Goal: Browse casually

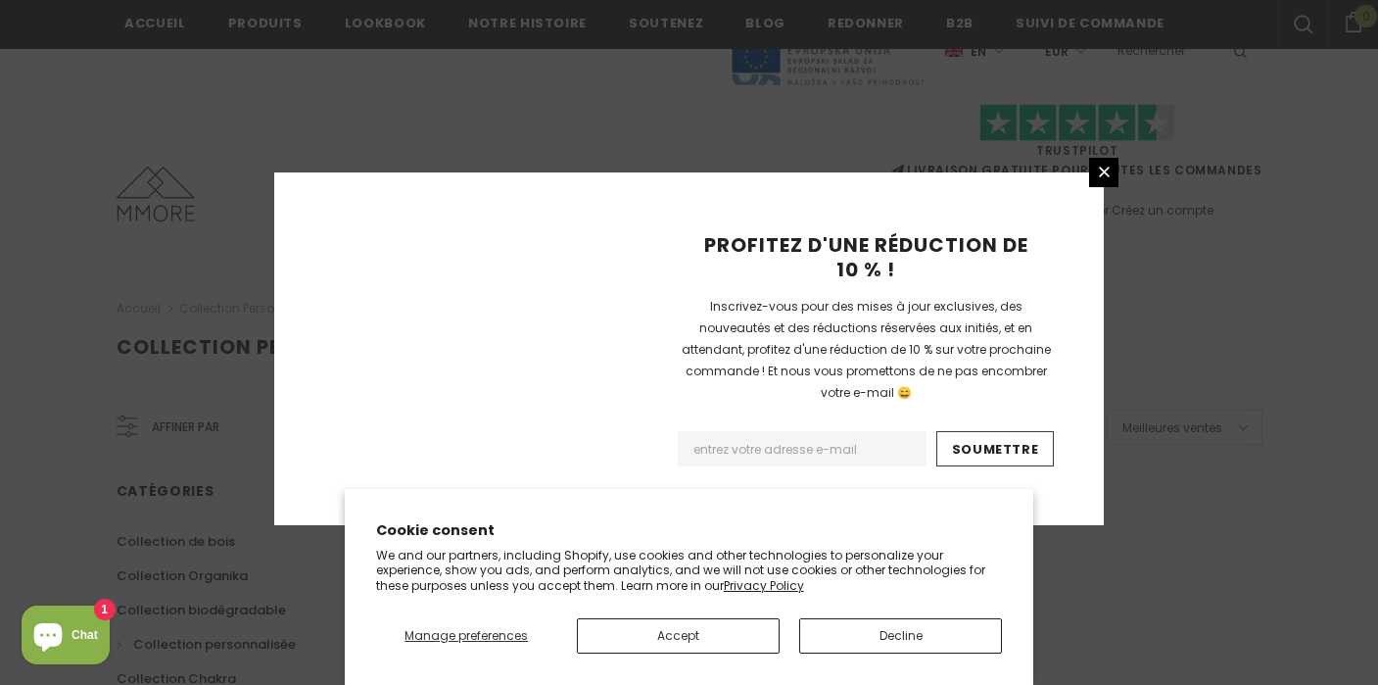
scroll to position [1370, 0]
